Goal: Task Accomplishment & Management: Use online tool/utility

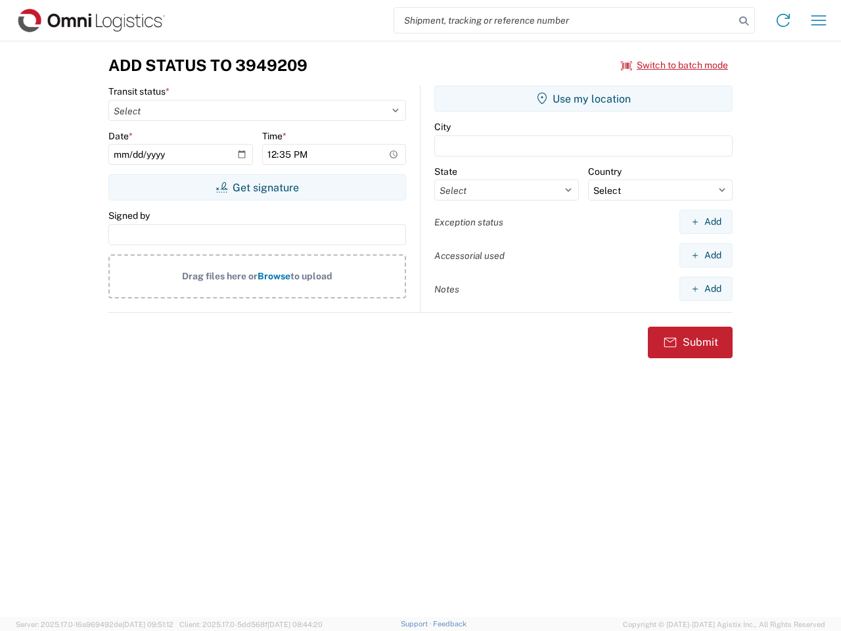
click at [564, 20] on input "search" at bounding box center [564, 20] width 340 height 25
click at [744, 21] on icon at bounding box center [744, 21] width 18 height 18
click at [783, 20] on icon at bounding box center [783, 20] width 21 height 21
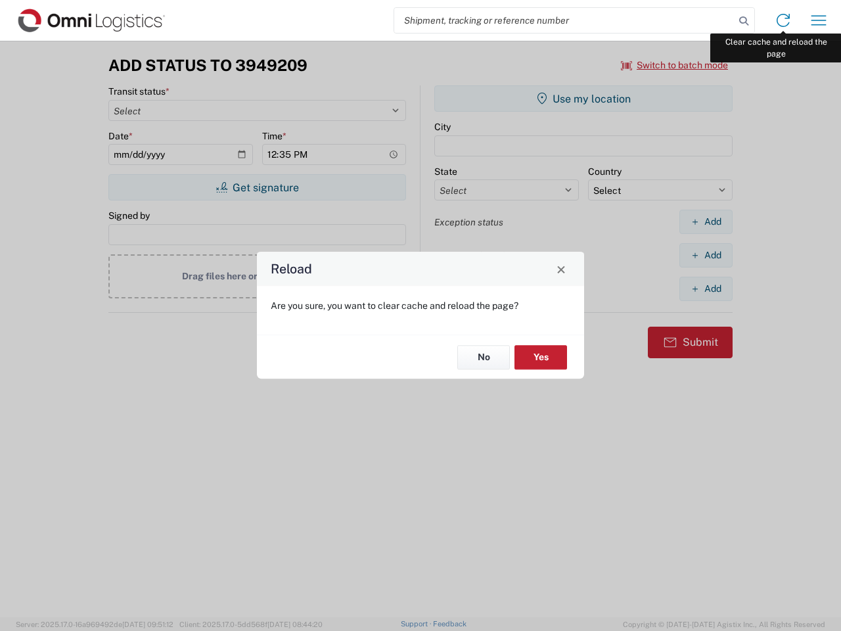
click at [819, 20] on div "Reload Are you sure, you want to clear cache and reload the page? No Yes" at bounding box center [420, 315] width 841 height 631
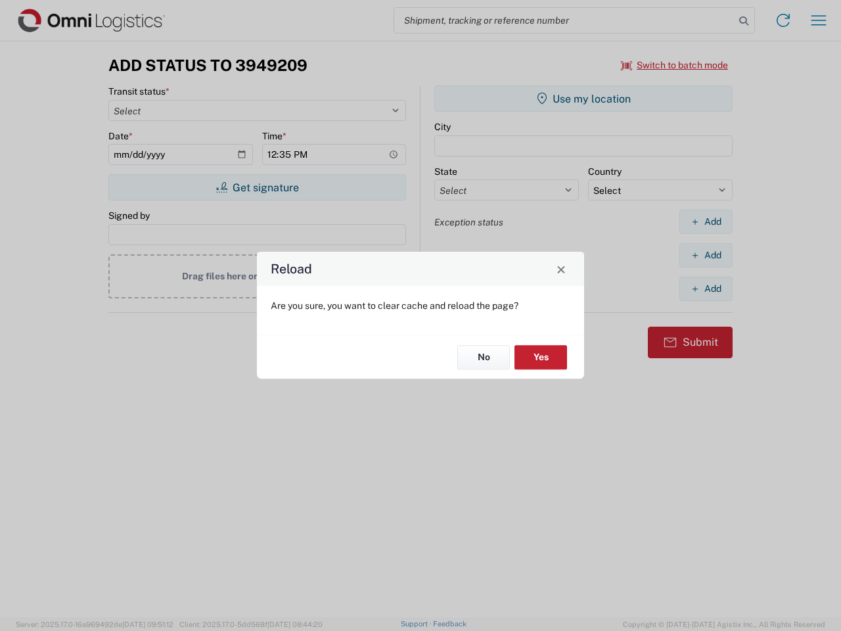
click at [675, 65] on div "Reload Are you sure, you want to clear cache and reload the page? No Yes" at bounding box center [420, 315] width 841 height 631
click at [257, 187] on div "Reload Are you sure, you want to clear cache and reload the page? No Yes" at bounding box center [420, 315] width 841 height 631
click at [583, 99] on div "Reload Are you sure, you want to clear cache and reload the page? No Yes" at bounding box center [420, 315] width 841 height 631
click at [706, 221] on div "Reload Are you sure, you want to clear cache and reload the page? No Yes" at bounding box center [420, 315] width 841 height 631
click at [706, 255] on div "Reload Are you sure, you want to clear cache and reload the page? No Yes" at bounding box center [420, 315] width 841 height 631
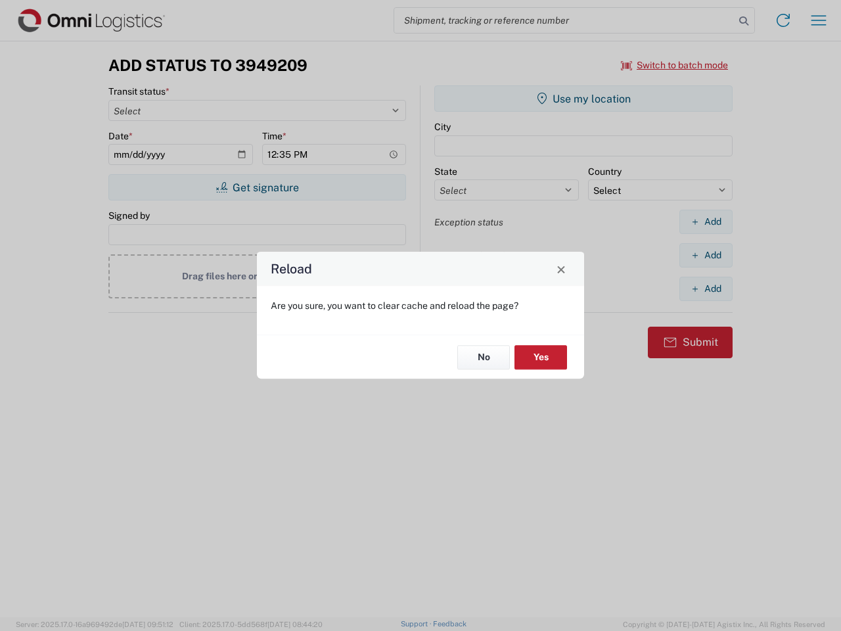
click at [706, 288] on div "Reload Are you sure, you want to clear cache and reload the page? No Yes" at bounding box center [420, 315] width 841 height 631
